Goal: Transaction & Acquisition: Purchase product/service

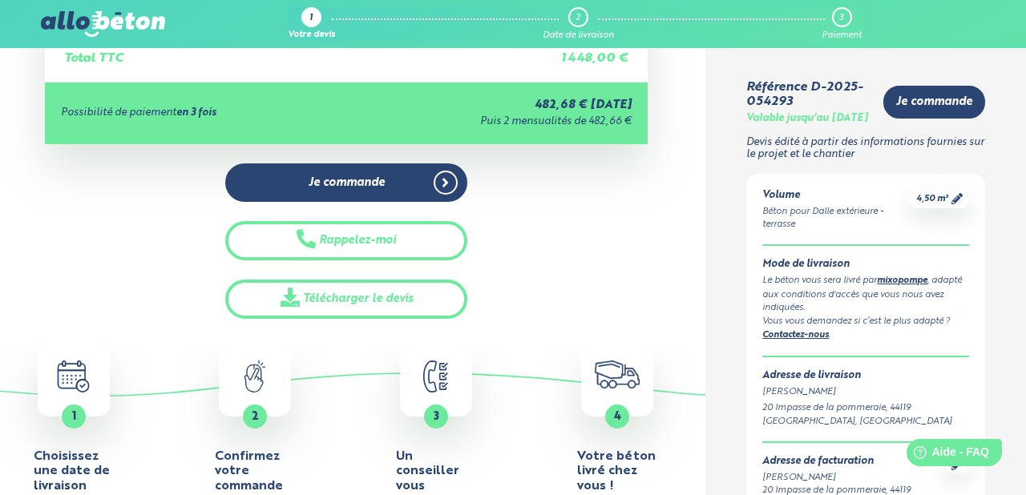
scroll to position [493, 0]
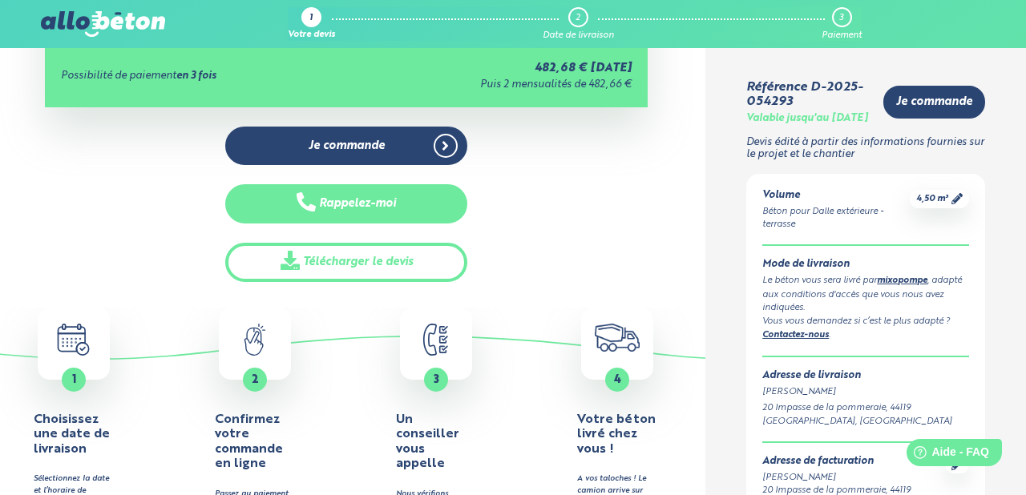
click at [357, 196] on button "Rappelez-moi" at bounding box center [345, 203] width 241 height 39
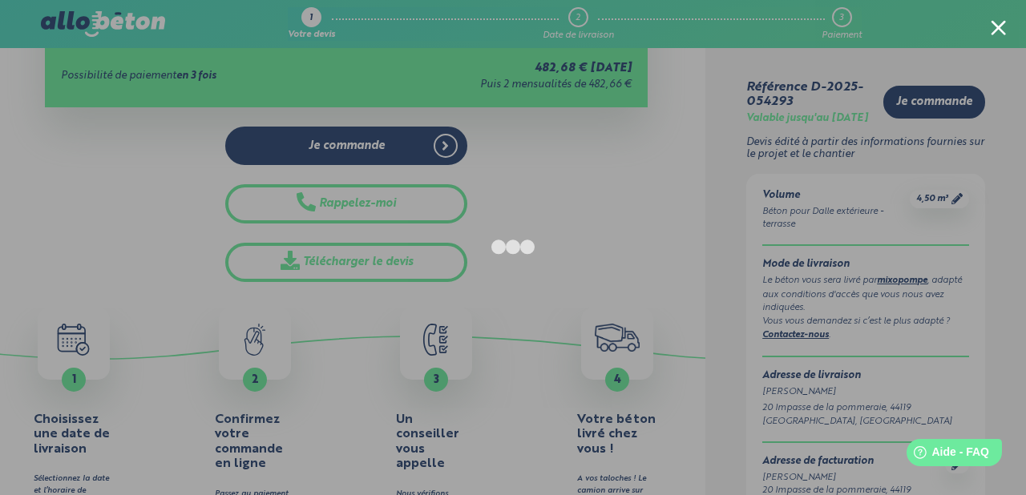
click at [995, 23] on div at bounding box center [998, 27] width 15 height 15
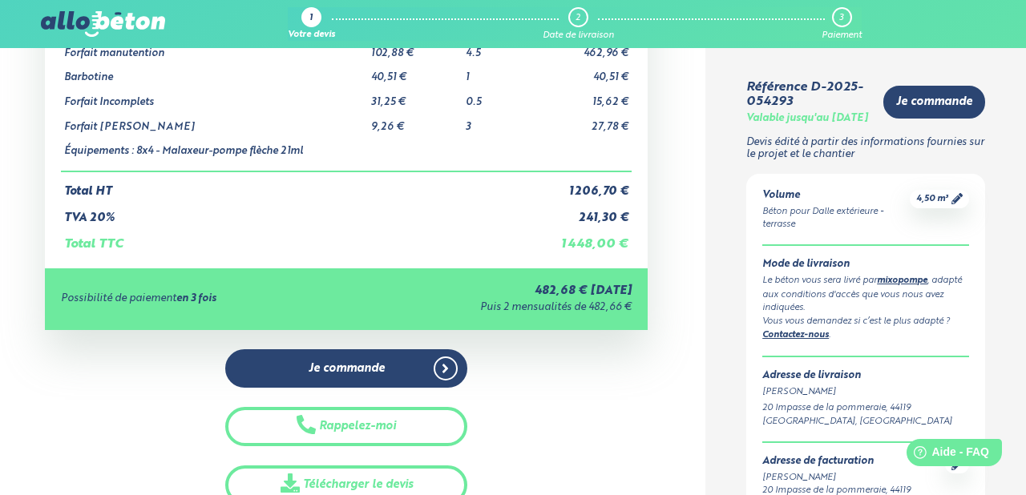
scroll to position [283, 0]
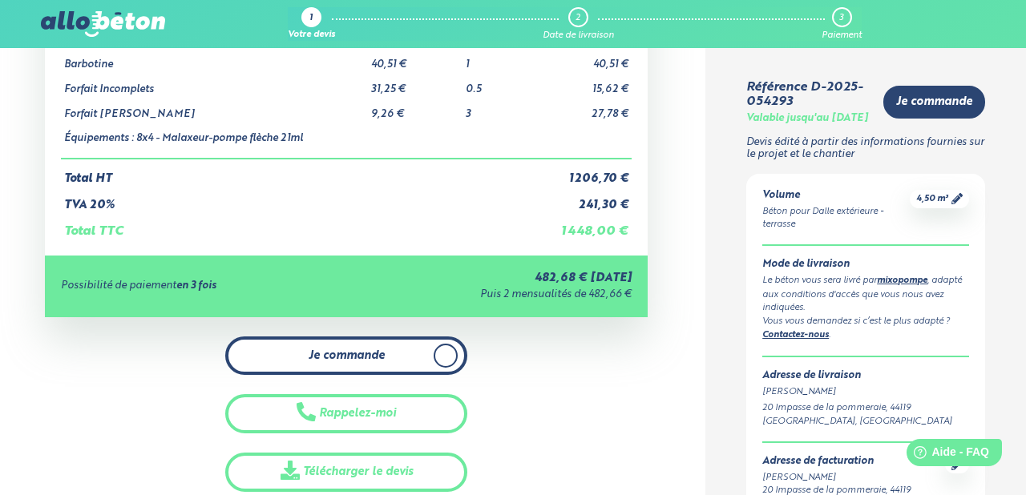
click at [348, 347] on link "Je commande" at bounding box center [345, 356] width 241 height 39
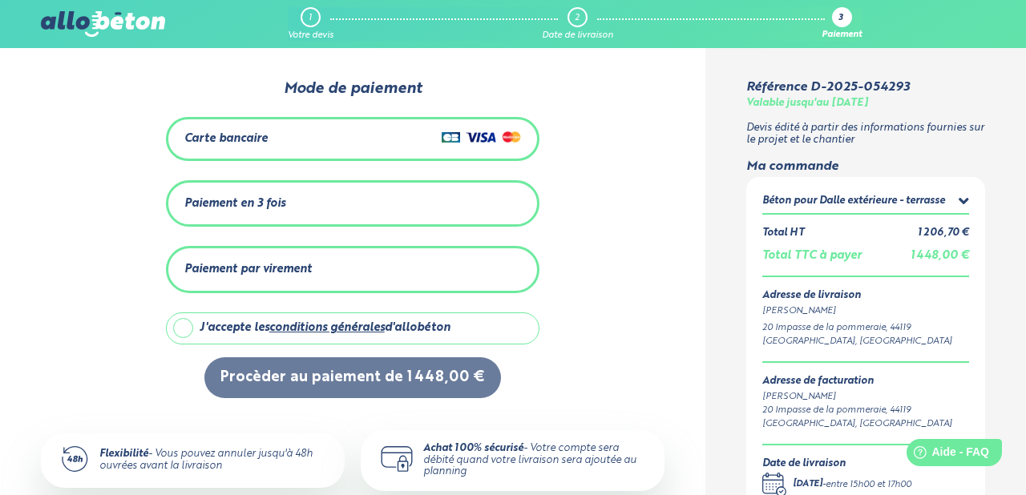
click at [336, 202] on div "Paiement en 3 fois" at bounding box center [352, 204] width 337 height 26
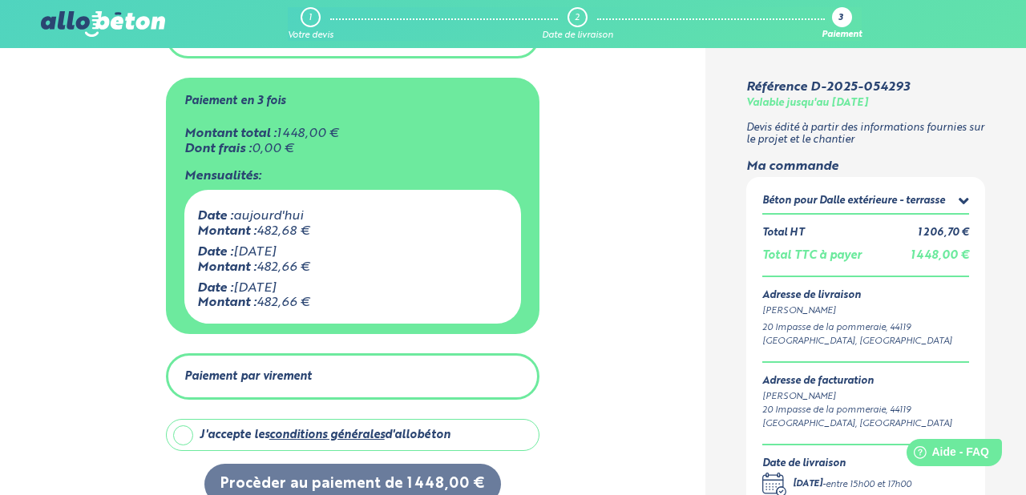
scroll to position [205, 0]
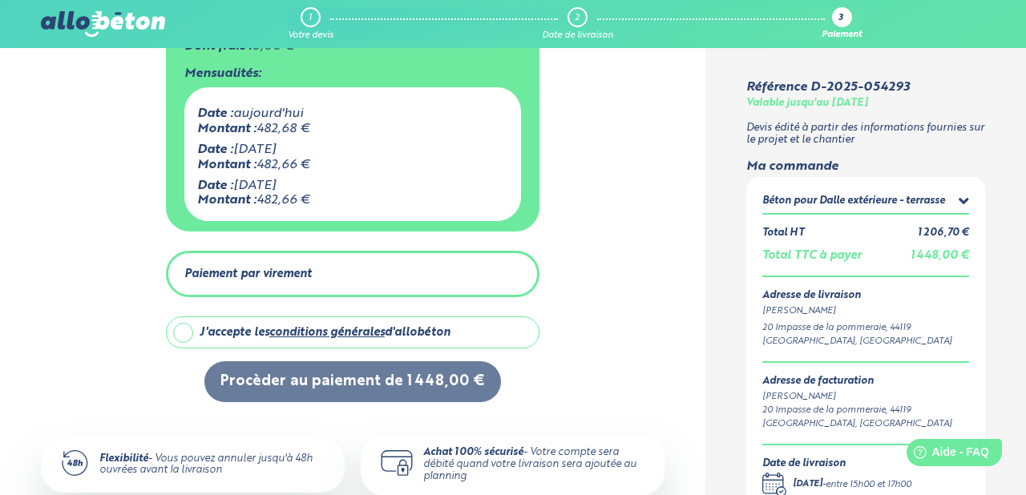
click at [180, 330] on label "J'accepte les conditions générales d'allobéton" at bounding box center [353, 333] width 374 height 32
checkbox input "true"
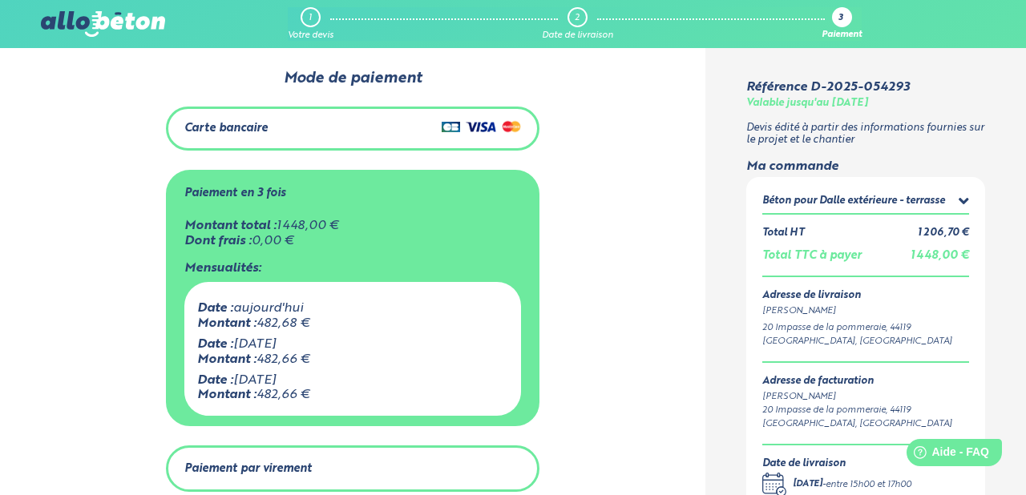
scroll to position [0, 0]
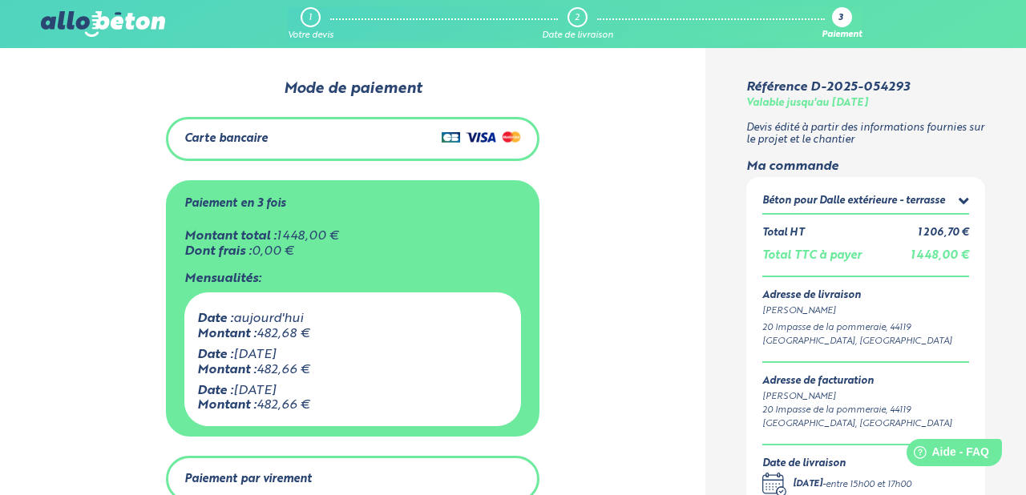
click at [264, 147] on div "Carte bancaire" at bounding box center [352, 138] width 337 height 23
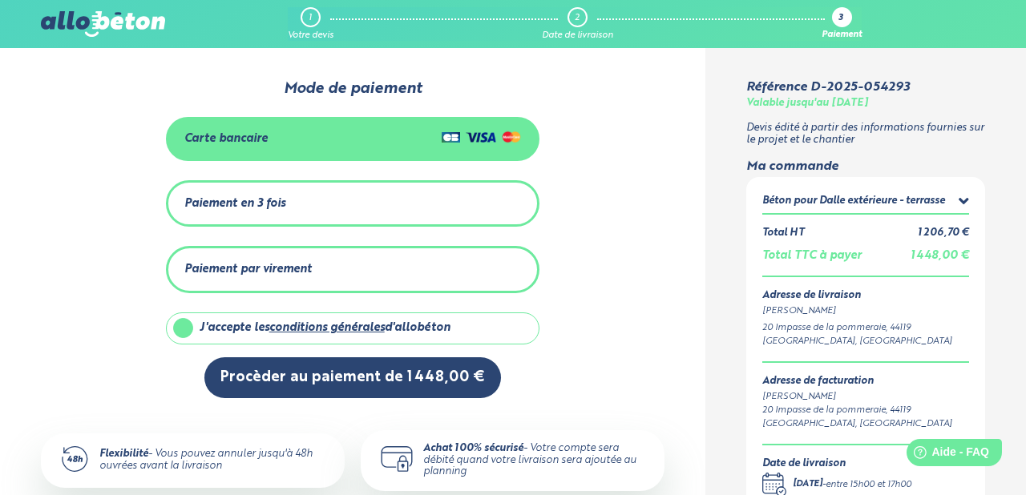
click at [262, 207] on div "Paiement en 3 fois" at bounding box center [234, 204] width 101 height 14
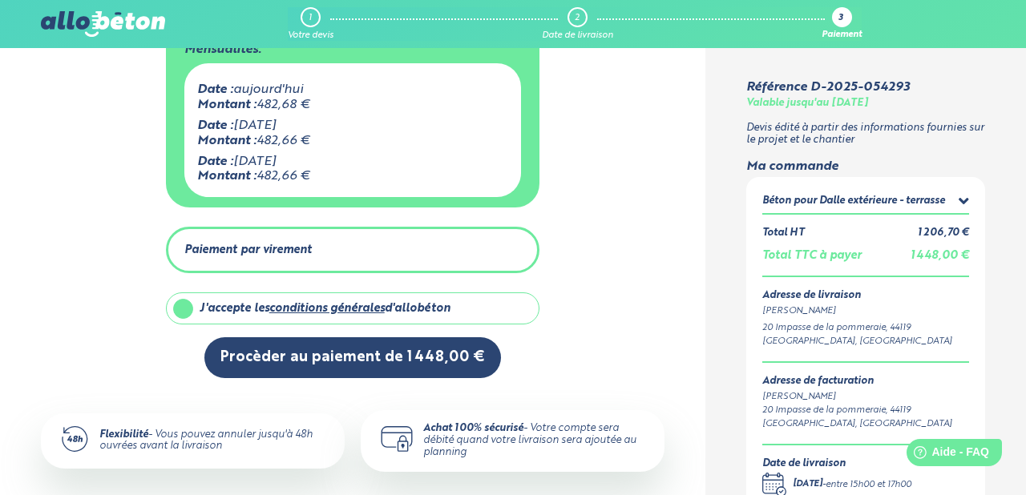
scroll to position [232, 0]
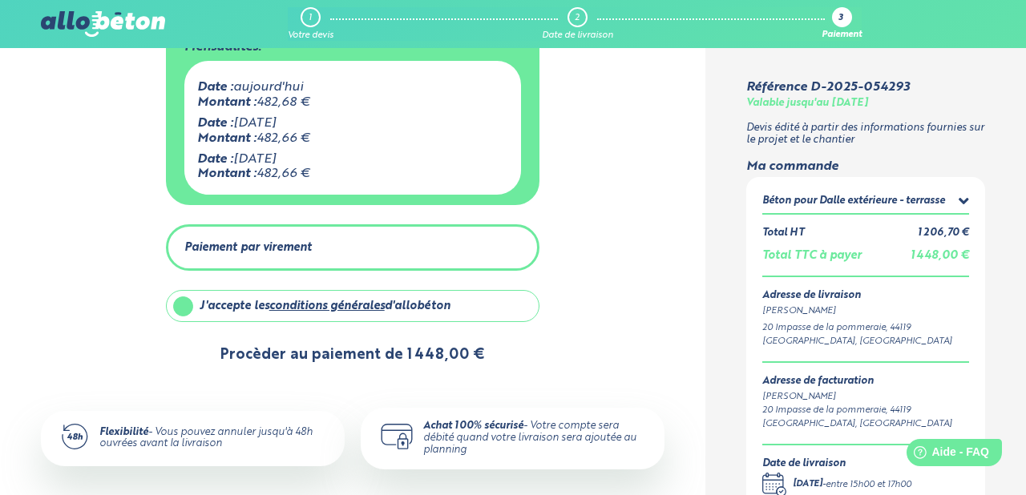
click at [334, 361] on button "Procèder au paiement de 1 448,00 €" at bounding box center [352, 355] width 297 height 41
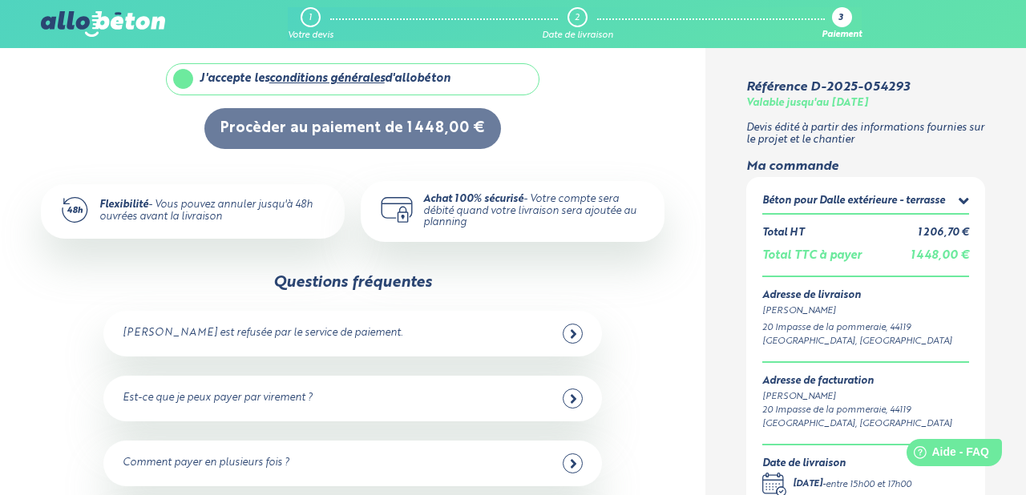
scroll to position [67, 0]
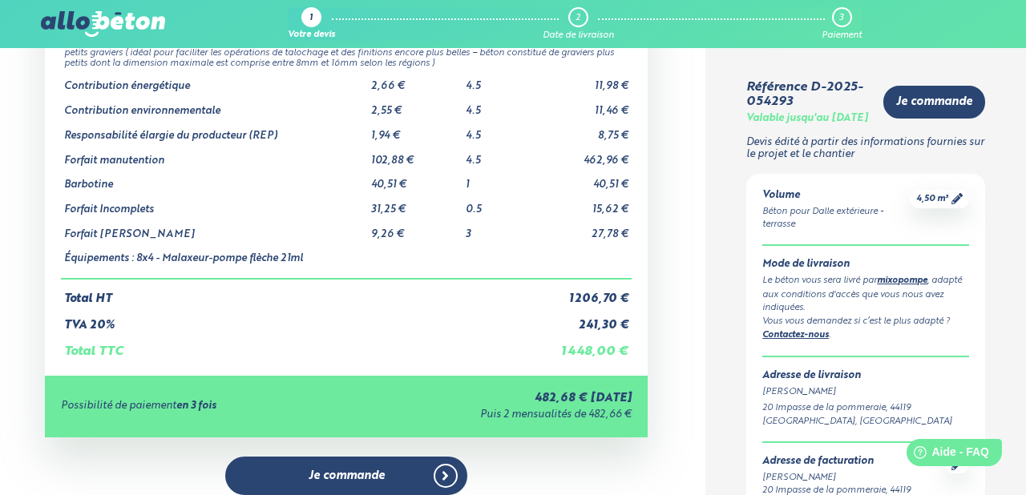
scroll to position [228, 0]
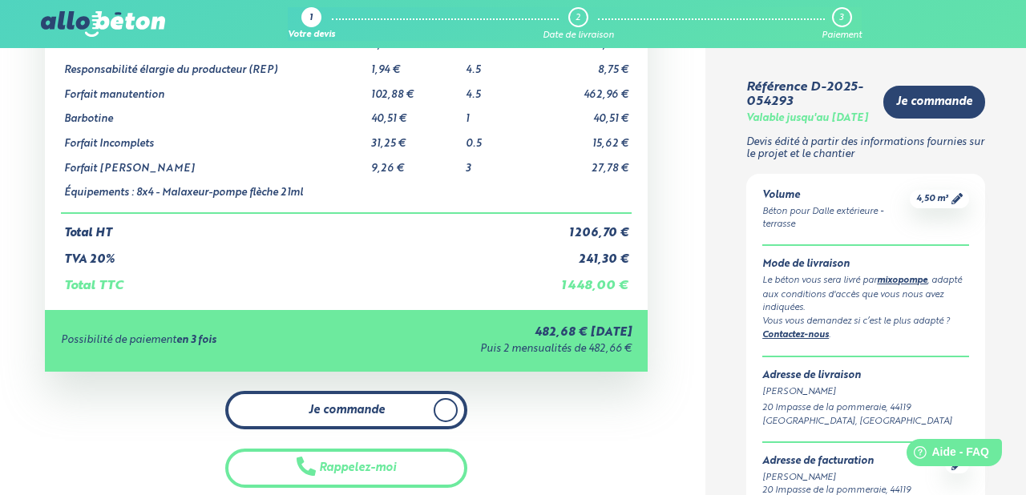
click at [365, 406] on span "Je commande" at bounding box center [347, 411] width 76 height 14
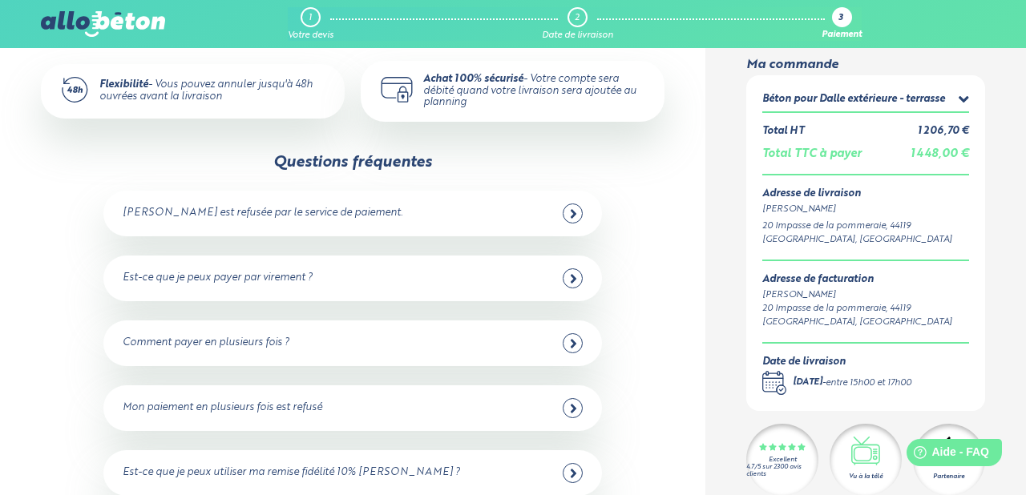
scroll to position [400, 0]
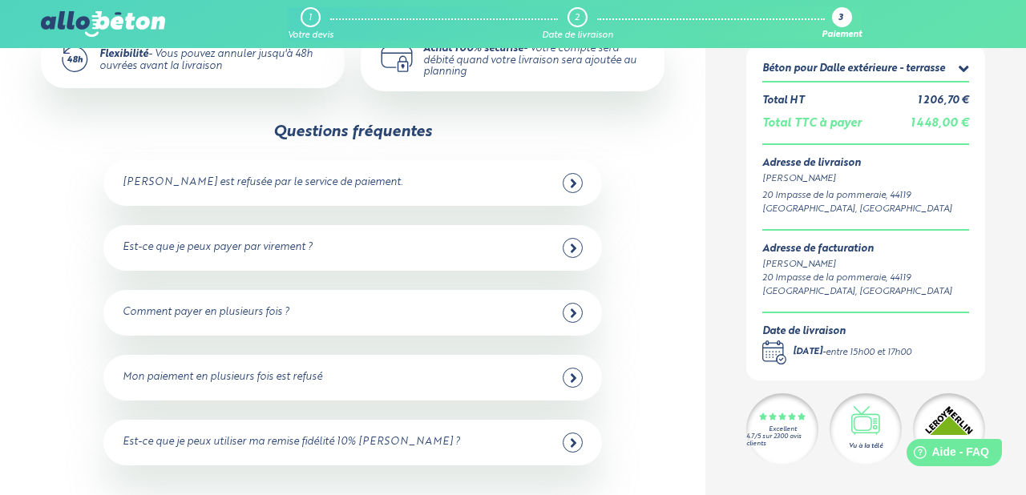
click at [777, 357] on circle at bounding box center [781, 359] width 9 height 9
click at [845, 354] on div "03/10/2025 - entre 15h00 et 17h00" at bounding box center [852, 353] width 119 height 14
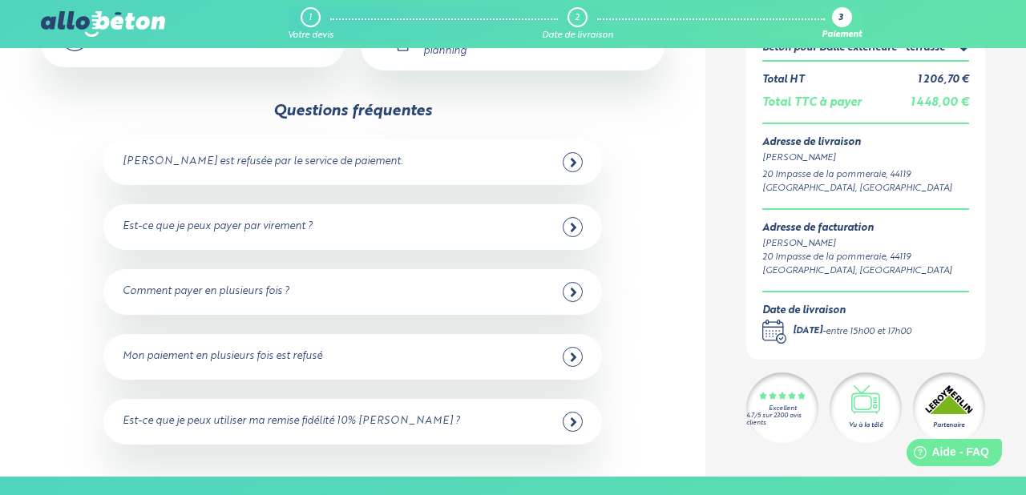
scroll to position [434, 0]
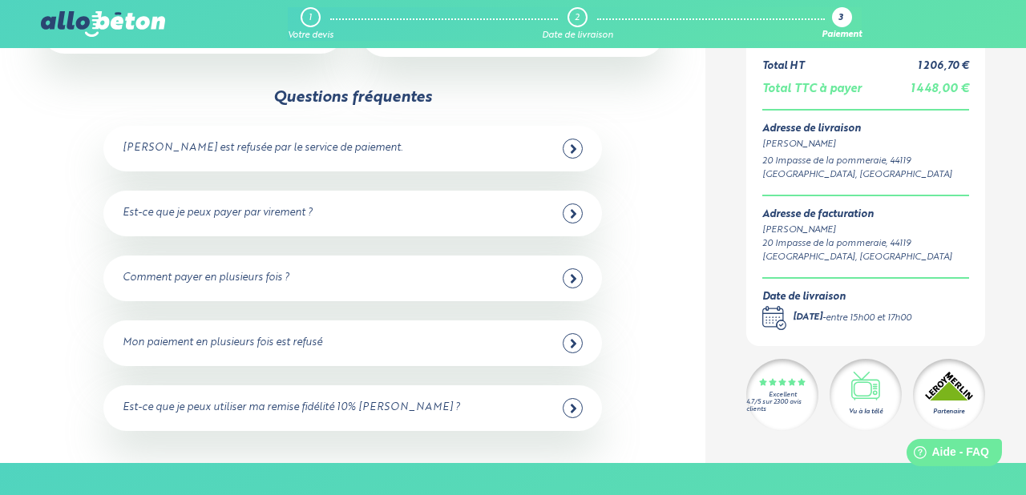
click at [555, 406] on div "Est-ce que je peux utiliser ma remise fidélité 10% [PERSON_NAME] ?" at bounding box center [353, 408] width 460 height 20
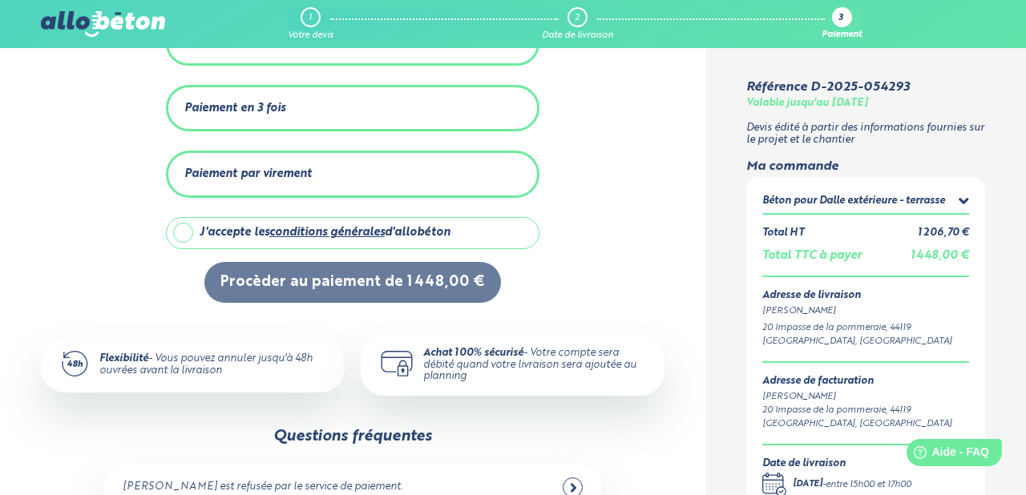
scroll to position [0, 0]
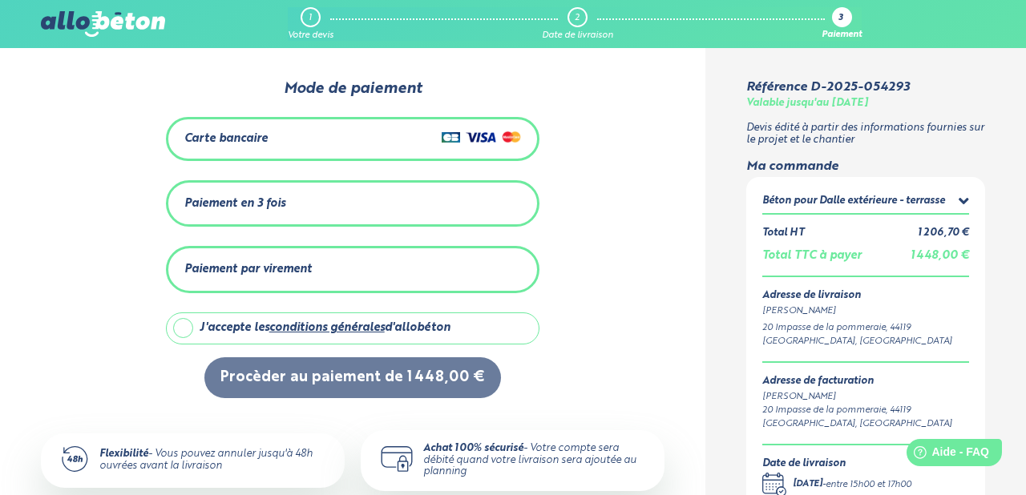
click at [281, 192] on div "Paiement en 3 fois" at bounding box center [352, 204] width 337 height 26
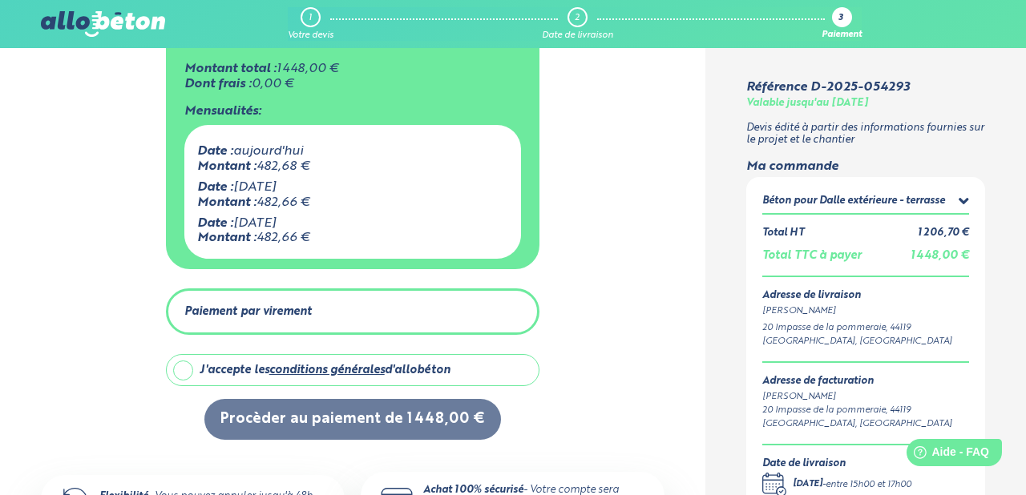
scroll to position [210, 0]
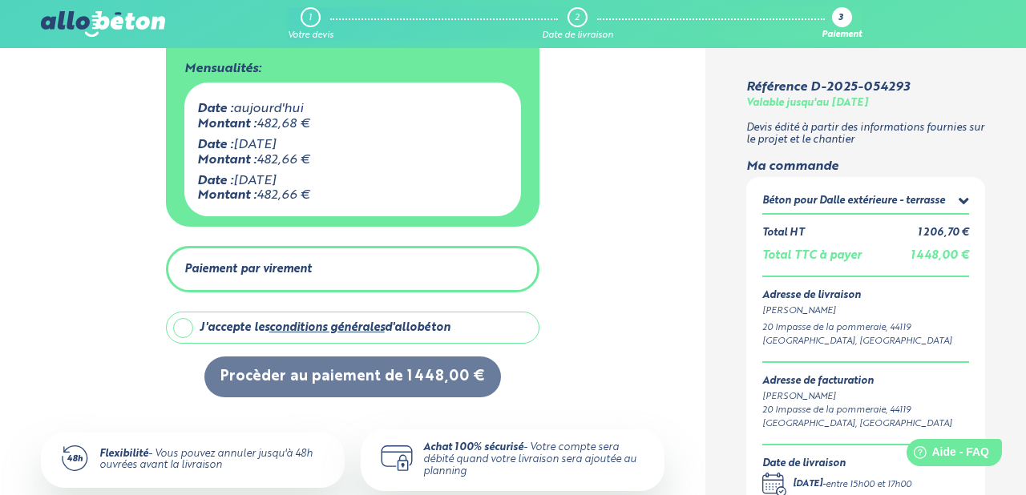
click at [179, 325] on label "J'accepte les conditions générales d'allobéton" at bounding box center [353, 328] width 374 height 32
checkbox input "true"
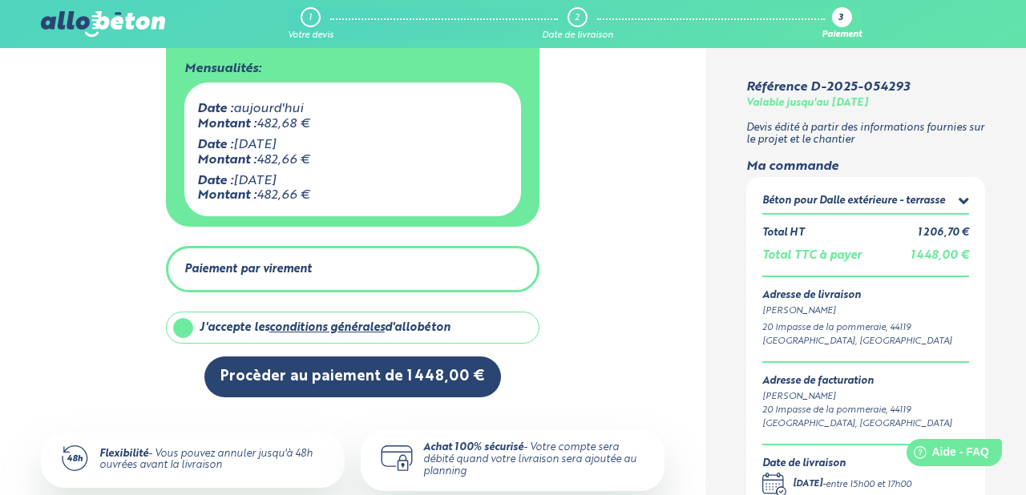
scroll to position [325, 0]
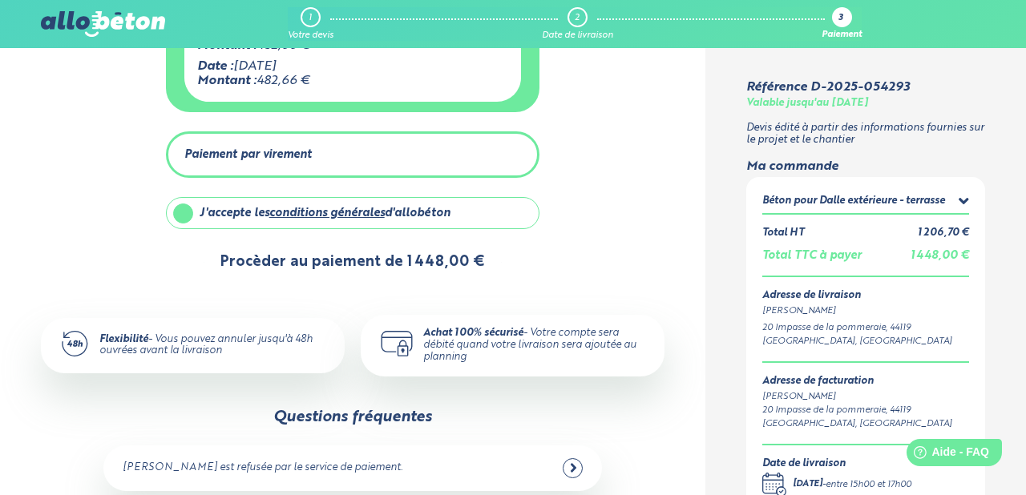
click at [408, 264] on button "Procèder au paiement de 1 448,00 €" at bounding box center [352, 262] width 297 height 41
